Goal: Task Accomplishment & Management: Use online tool/utility

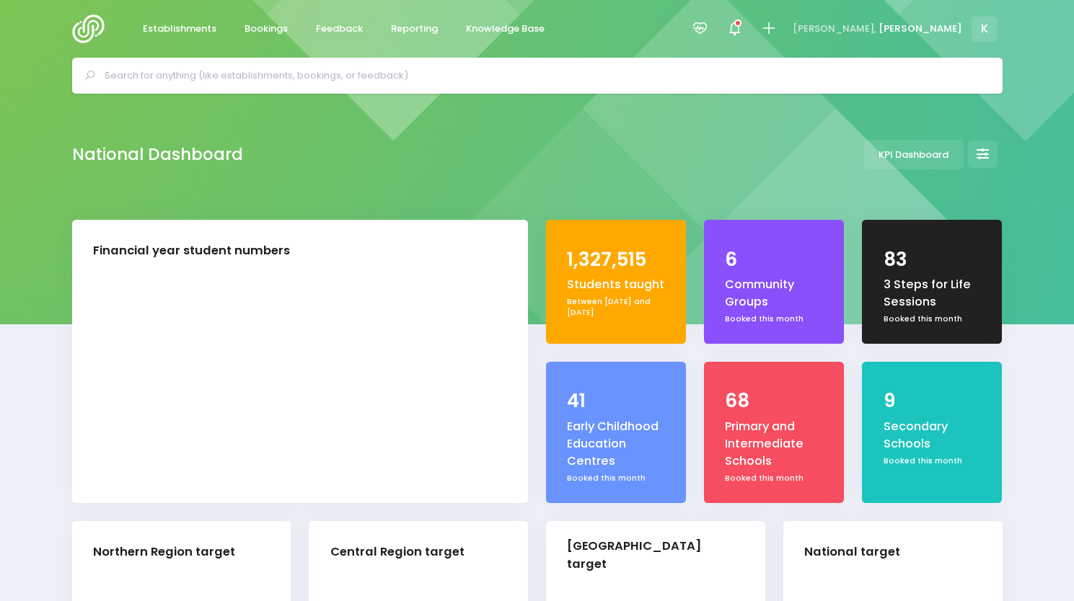
select select "5"
click at [401, 22] on span "Reporting" at bounding box center [414, 29] width 47 height 14
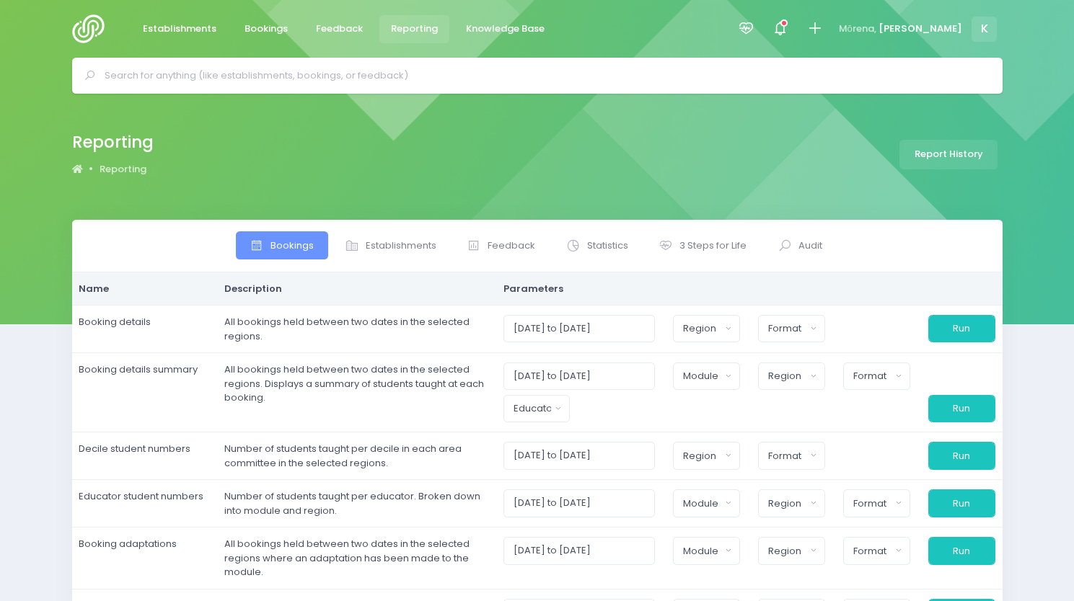
select select
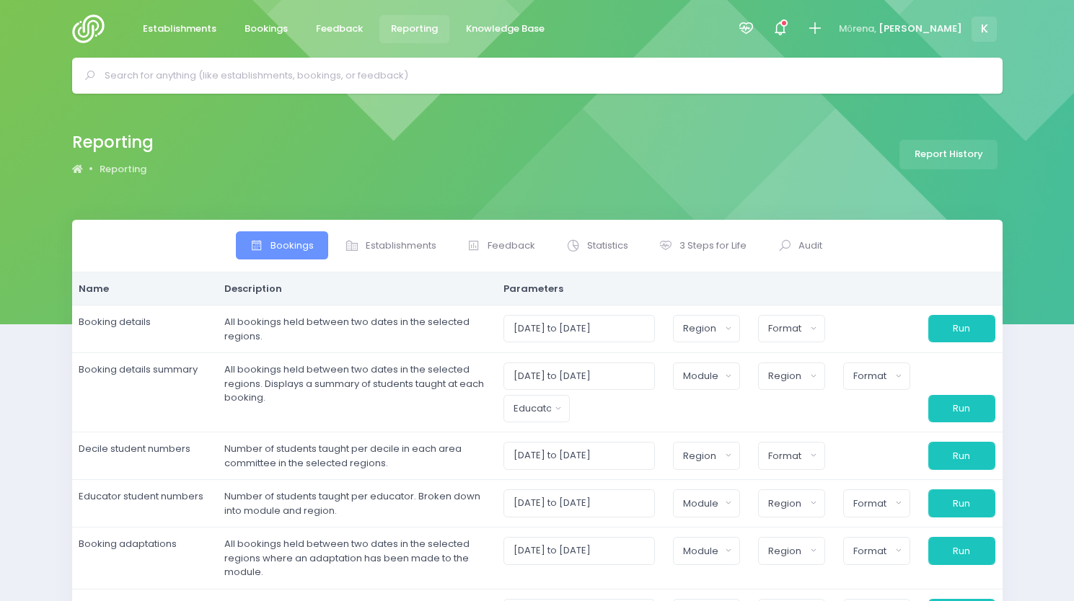
select select
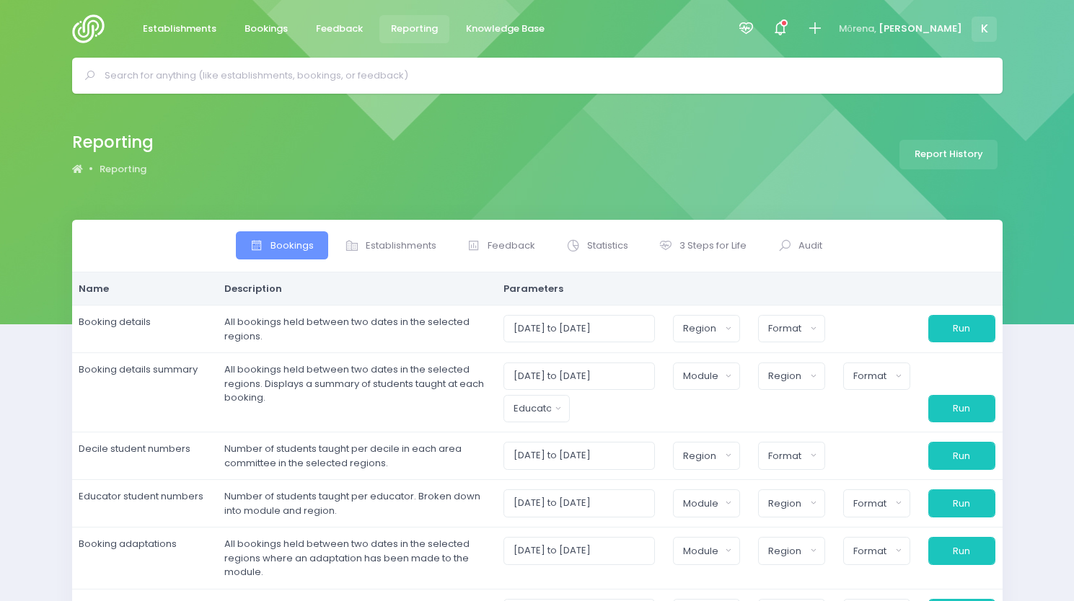
select select
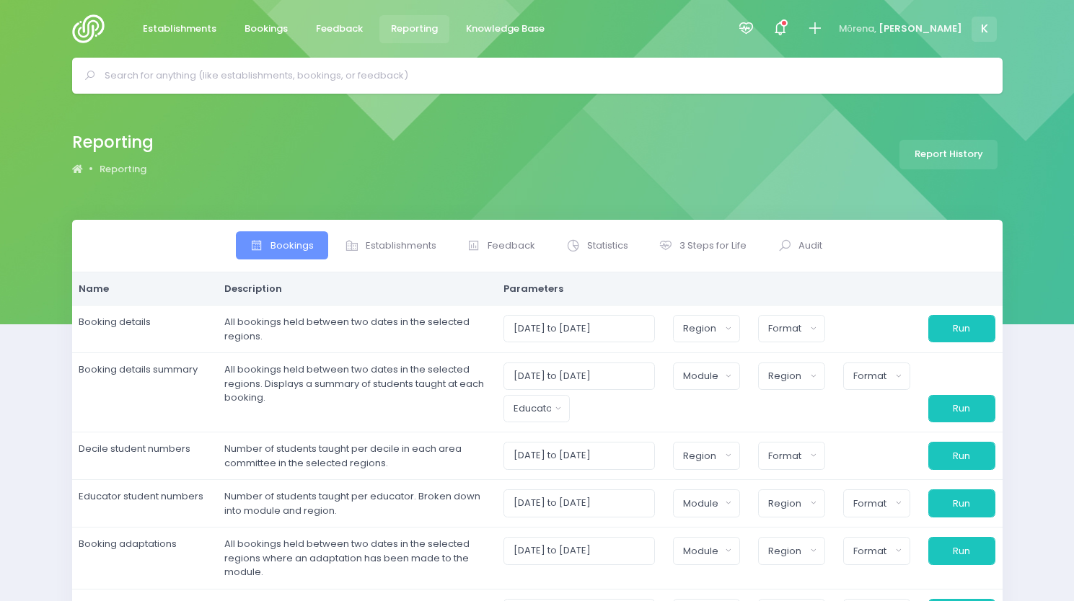
select select
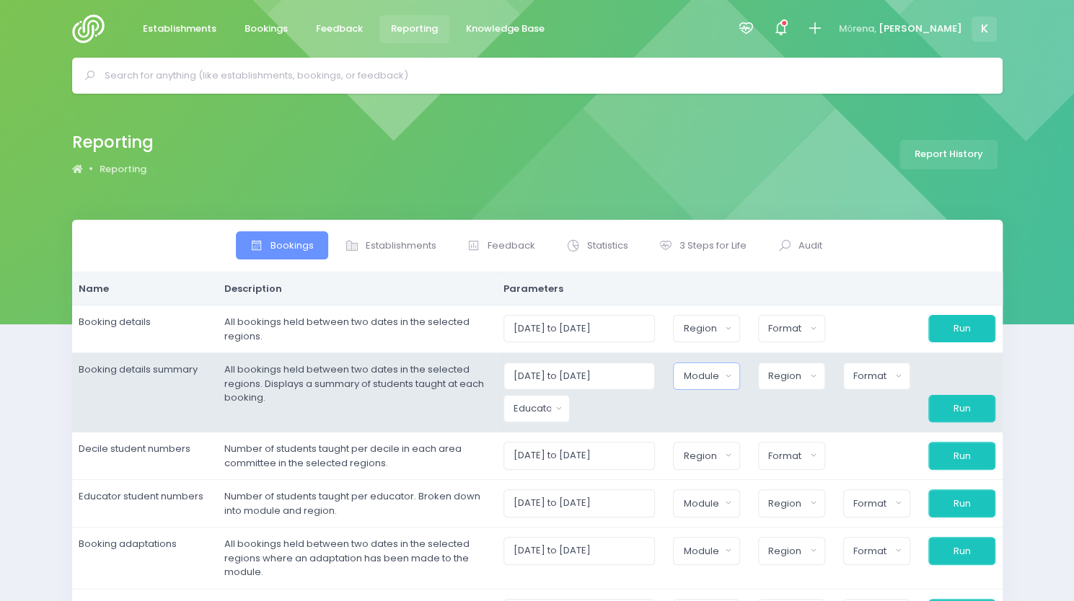
click at [718, 382] on div "Module" at bounding box center [701, 376] width 37 height 14
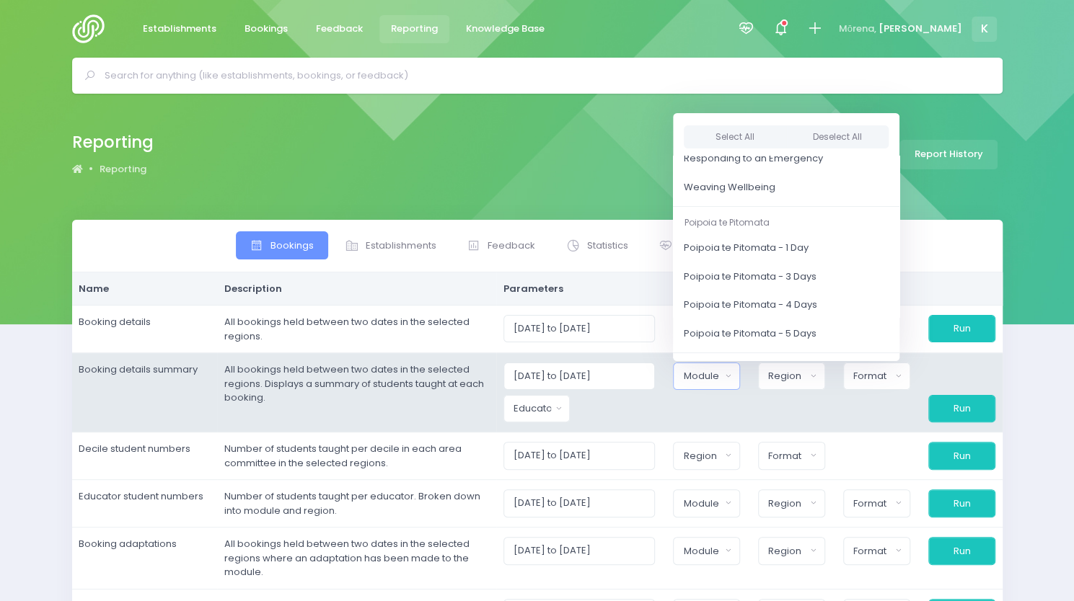
scroll to position [207, 0]
click at [750, 245] on span "Poipoia te Pitomata - 1 Day" at bounding box center [746, 246] width 125 height 14
select select "Poipoia te Pitomata - 1 Day"
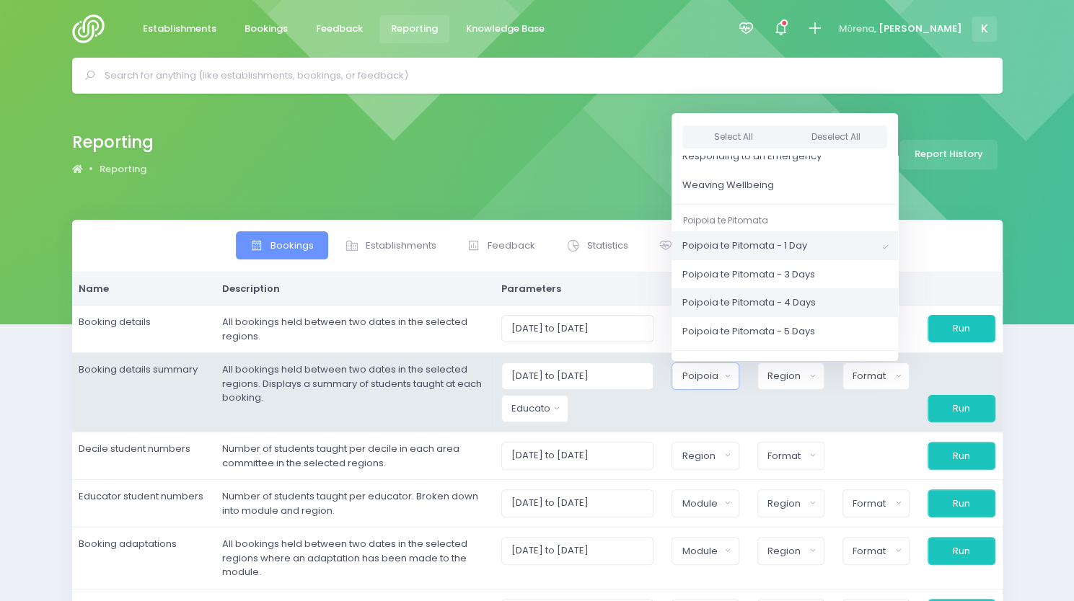
click at [748, 299] on span "Poipoia te Pitomata - 4 Days" at bounding box center [748, 303] width 133 height 14
click at [573, 374] on input "[DATE] to [DATE]" at bounding box center [579, 376] width 152 height 27
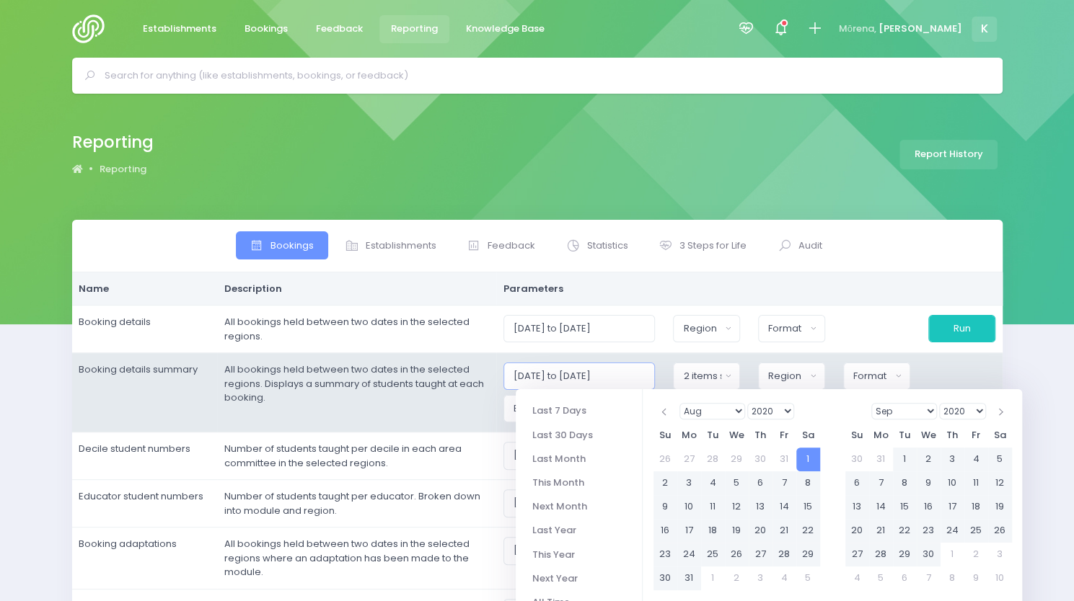
type input "[DATE] to [DATE]"
click at [673, 366] on div "Clued up Camper Community Education Community Education - Keeping Safe 3S4L - H…" at bounding box center [706, 376] width 85 height 27
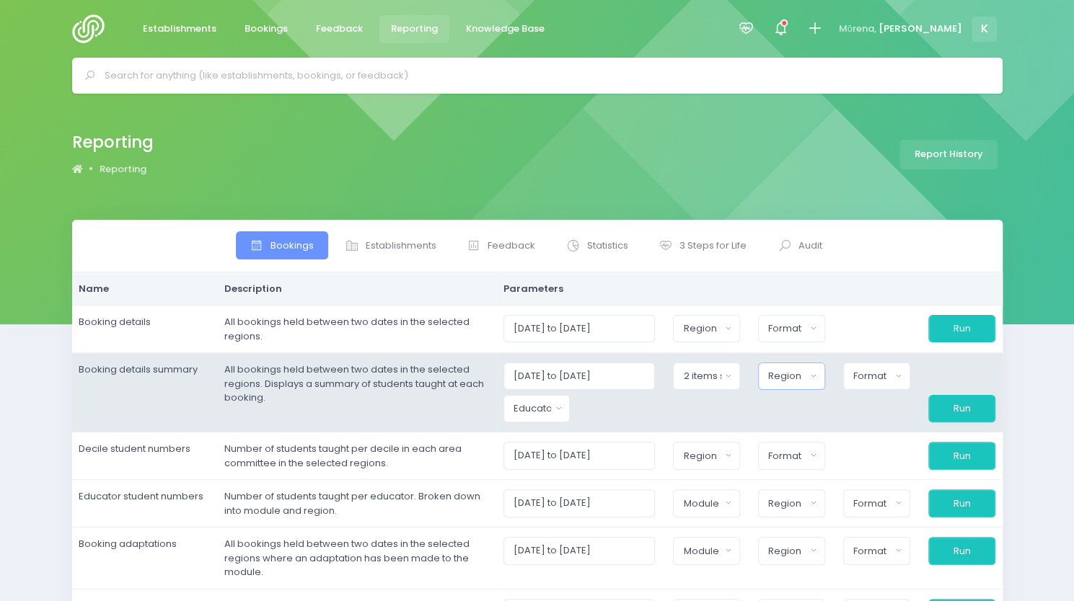
click at [784, 376] on div "Region" at bounding box center [786, 376] width 37 height 14
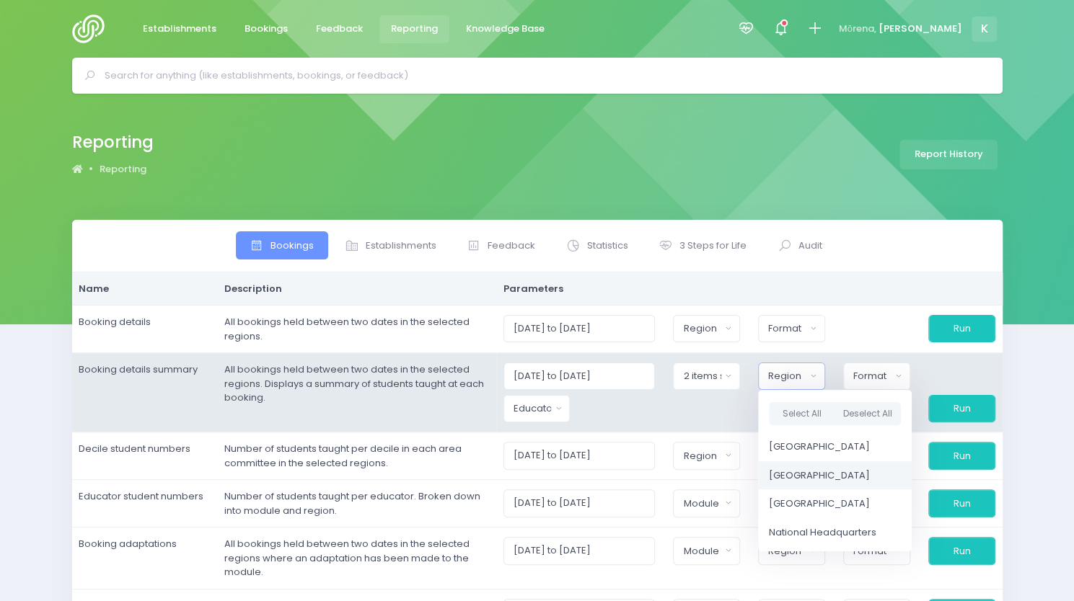
click at [793, 475] on span "[GEOGRAPHIC_DATA]" at bounding box center [819, 476] width 101 height 14
select select "Central"
click at [652, 413] on div at bounding box center [618, 408] width 86 height 27
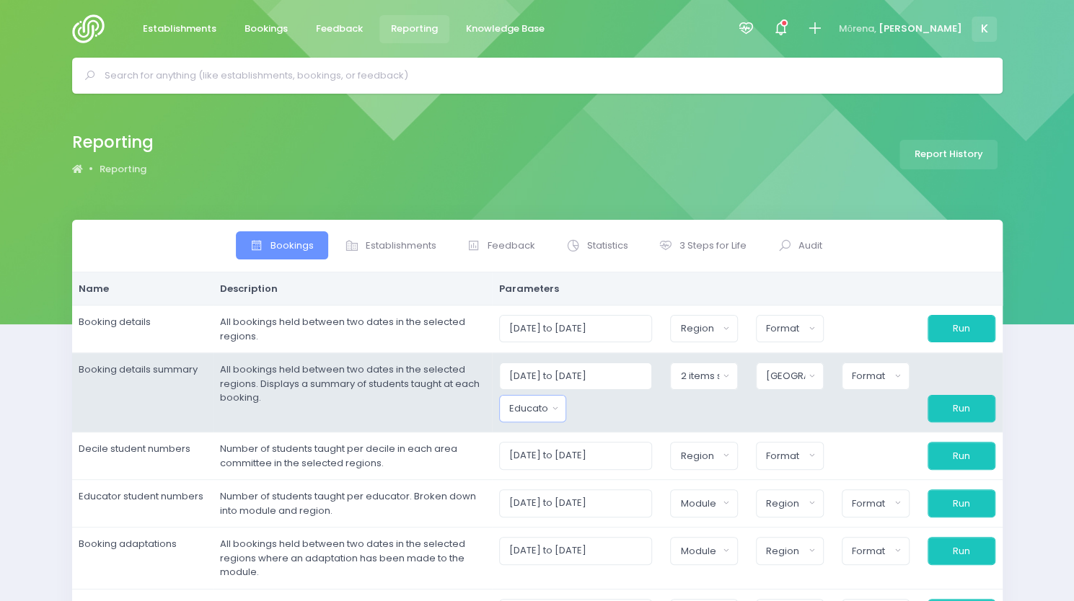
click at [567, 410] on button "Educator" at bounding box center [533, 408] width 68 height 27
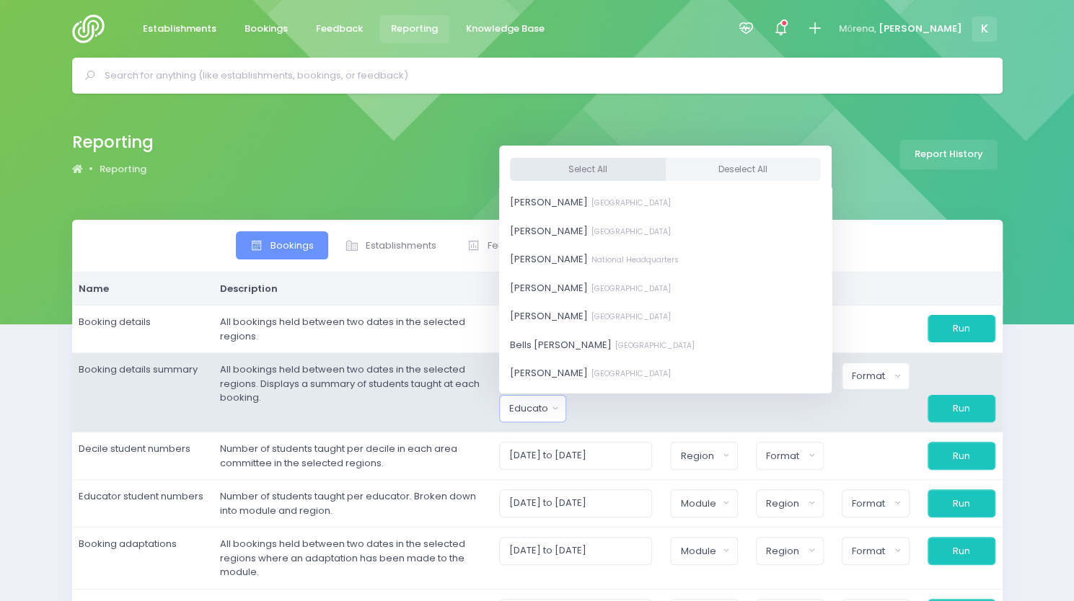
click at [601, 168] on button "Select All" at bounding box center [588, 169] width 156 height 24
select select "381987"
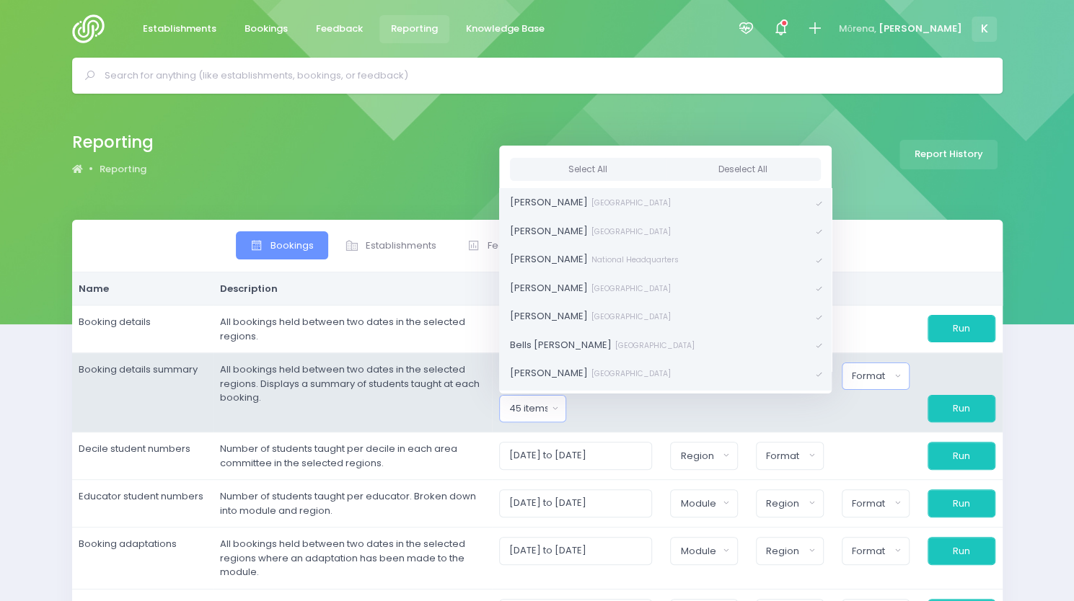
click at [867, 384] on button "Format" at bounding box center [875, 376] width 68 height 27
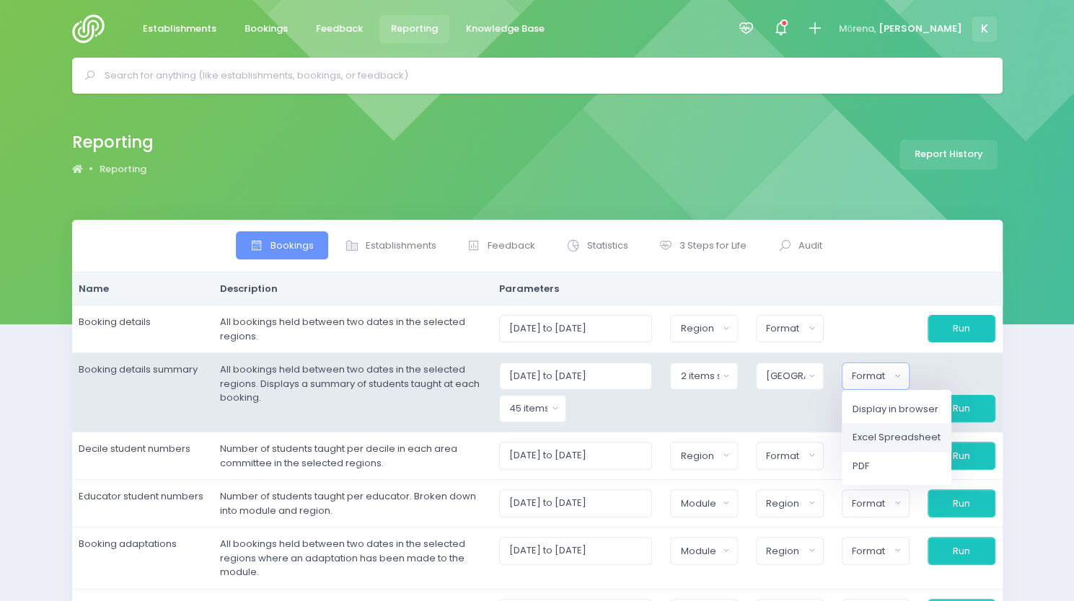
click at [888, 436] on span "Excel Spreadsheet" at bounding box center [896, 437] width 88 height 14
select select "excel"
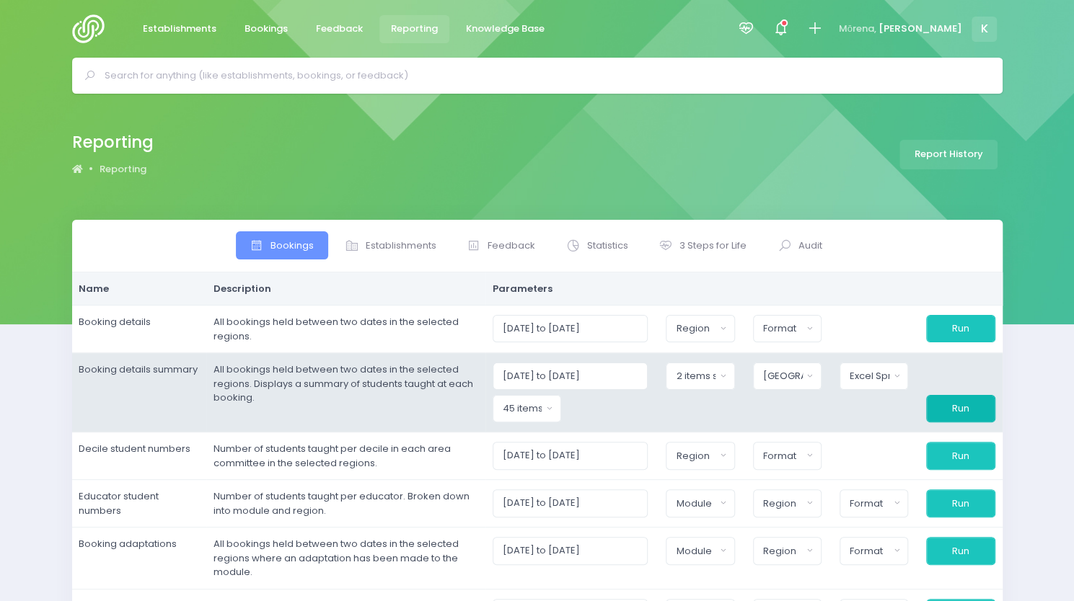
click at [945, 411] on button "Run" at bounding box center [960, 408] width 68 height 27
